Goal: Information Seeking & Learning: Learn about a topic

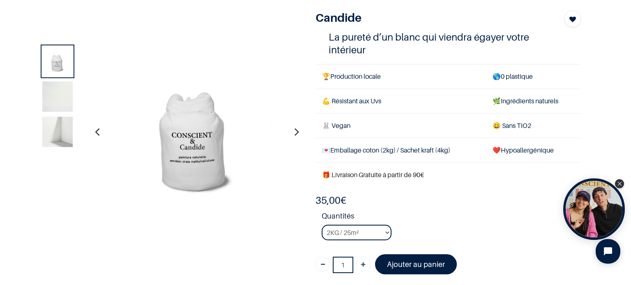
scroll to position [48, 0]
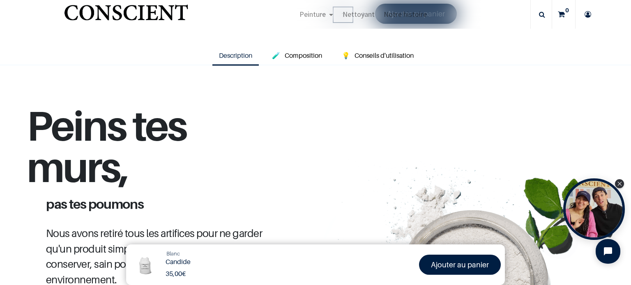
scroll to position [248, 0]
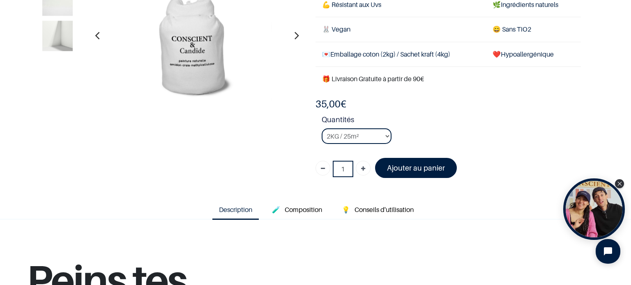
scroll to position [96, 0]
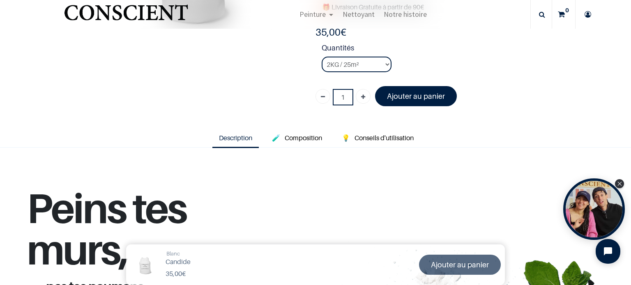
scroll to position [167, 0]
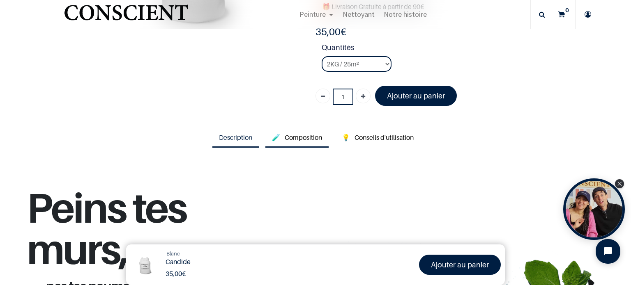
click at [300, 136] on span "Composition" at bounding box center [302, 137] width 37 height 8
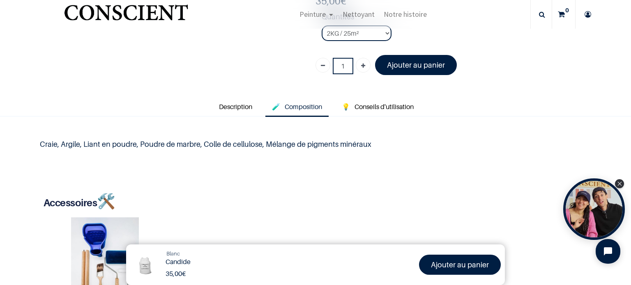
scroll to position [197, 0]
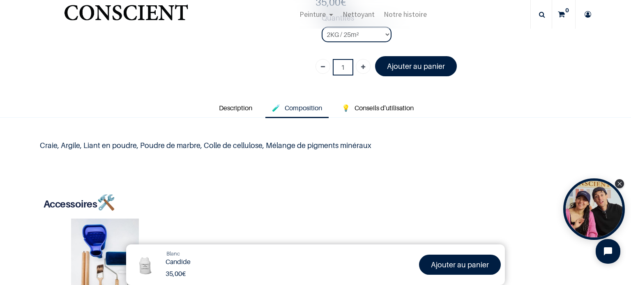
click at [301, 107] on span "Composition" at bounding box center [302, 108] width 37 height 8
click at [375, 105] on span "Conseils d'utilisation" at bounding box center [383, 108] width 59 height 8
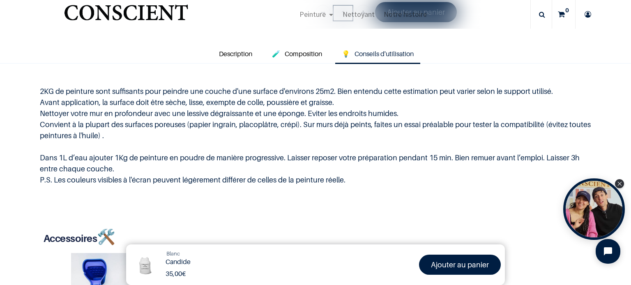
scroll to position [252, 0]
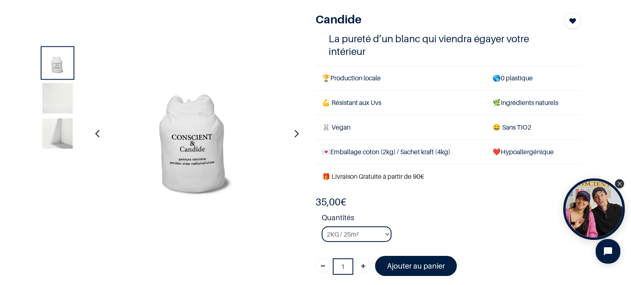
scroll to position [44, 0]
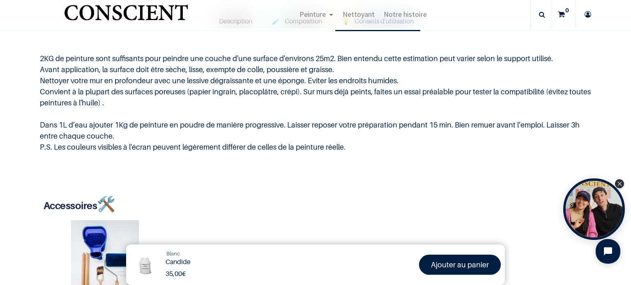
scroll to position [285, 0]
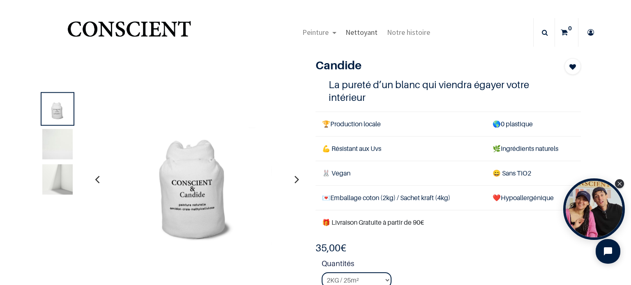
click at [360, 32] on span "Nettoyant" at bounding box center [361, 32] width 32 height 9
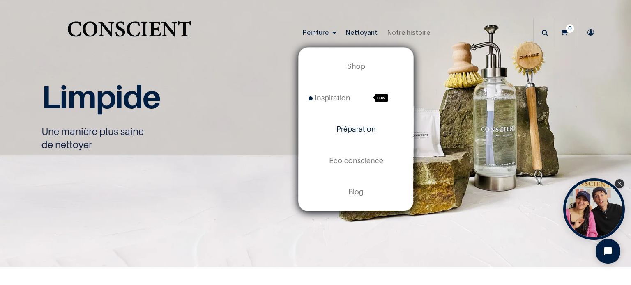
click at [347, 128] on span "Préparation" at bounding box center [355, 129] width 39 height 9
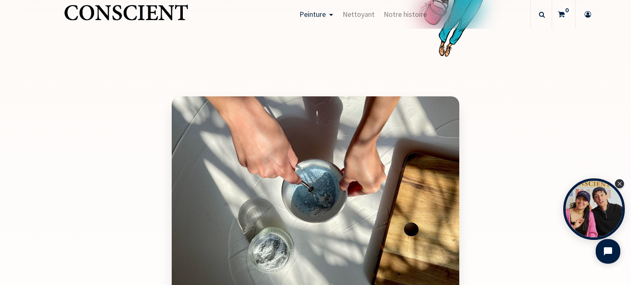
scroll to position [955, 0]
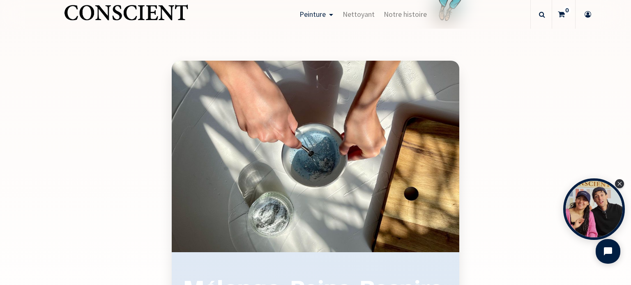
click at [347, 128] on div "Mélange, Peins, Respire. Choisis ta couleur" at bounding box center [315, 204] width 287 height 287
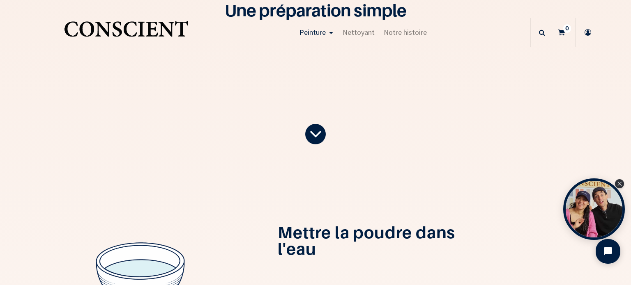
scroll to position [94, 0]
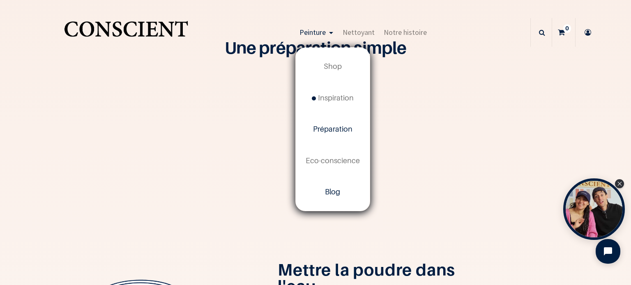
click at [327, 193] on span "Blog" at bounding box center [332, 192] width 15 height 9
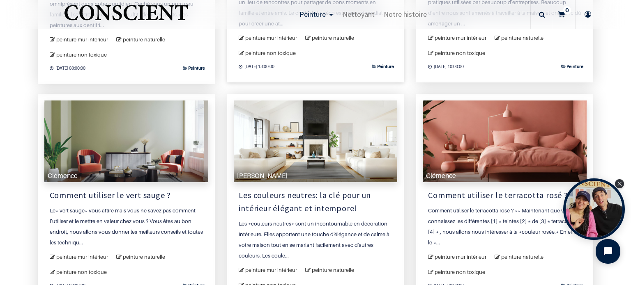
scroll to position [266, 0]
